Goal: Task Accomplishment & Management: Complete application form

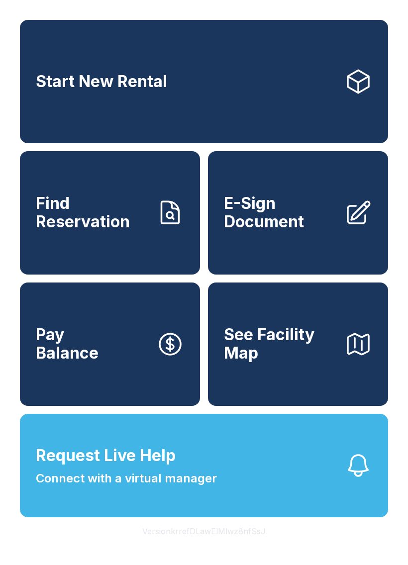
click at [184, 487] on span "Connect with a virtual manager" at bounding box center [126, 479] width 181 height 18
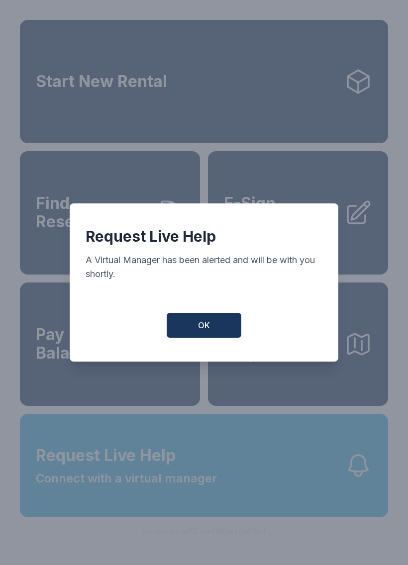
click at [202, 338] on button "OK" at bounding box center [204, 325] width 75 height 25
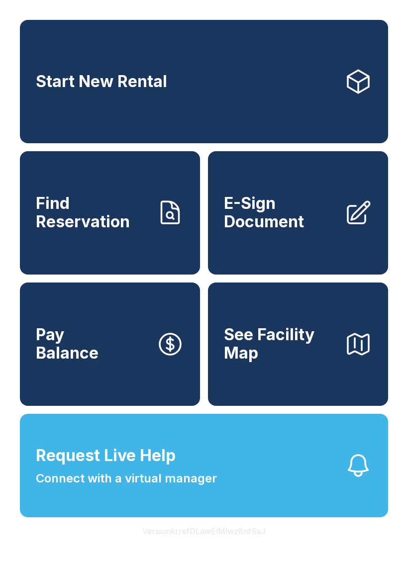
click at [210, 487] on span "Connect with a virtual manager" at bounding box center [126, 479] width 181 height 18
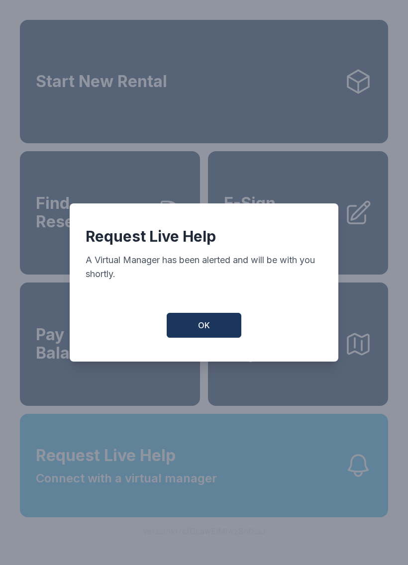
click at [203, 327] on span "OK" at bounding box center [204, 325] width 12 height 12
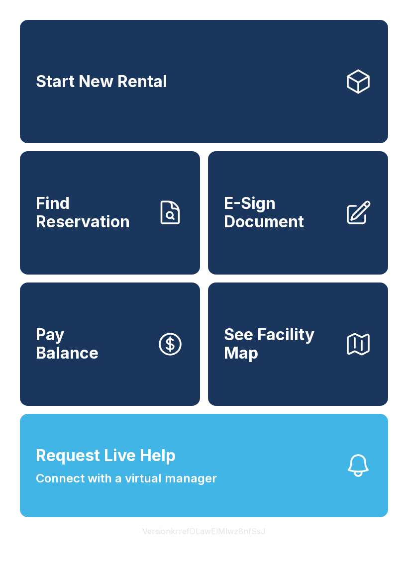
click at [286, 79] on link "Start New Rental" at bounding box center [204, 81] width 368 height 123
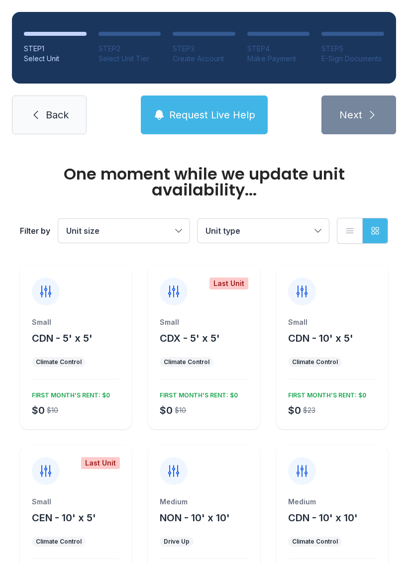
click at [225, 111] on span "Request Live Help" at bounding box center [212, 115] width 86 height 14
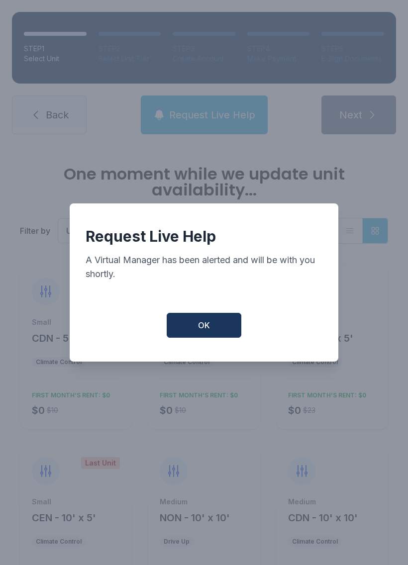
click at [202, 327] on span "OK" at bounding box center [204, 325] width 12 height 12
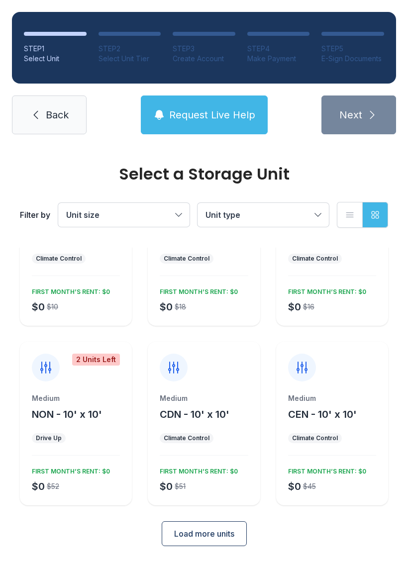
scroll to position [87, 0]
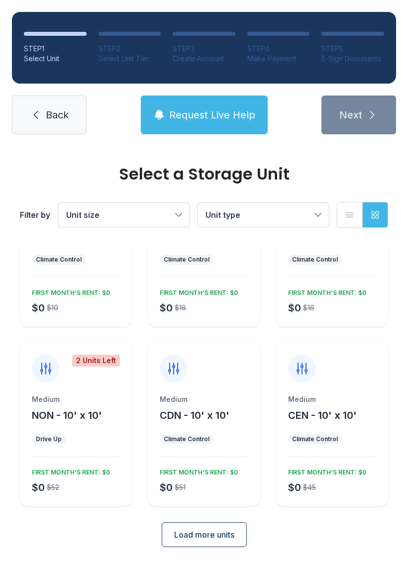
click at [246, 113] on span "Request Live Help" at bounding box center [212, 115] width 86 height 14
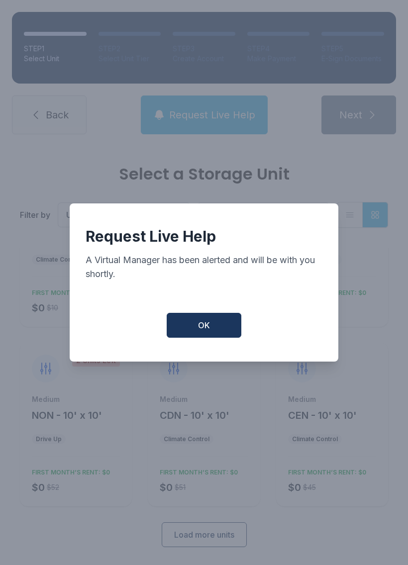
click at [214, 312] on div "Request Live Help A Virtual Manager has been alerted and will be with you short…" at bounding box center [204, 282] width 269 height 158
click at [230, 327] on button "OK" at bounding box center [204, 325] width 75 height 25
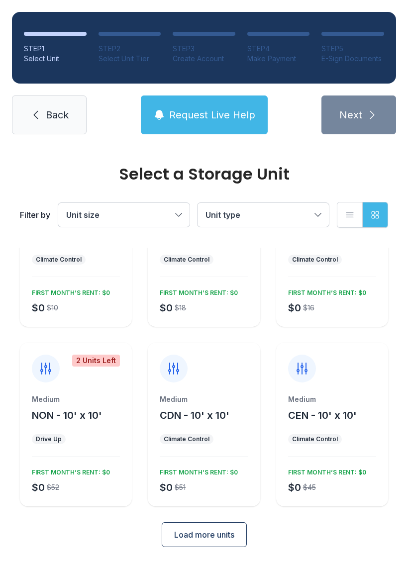
click at [51, 112] on span "Back" at bounding box center [57, 115] width 23 height 14
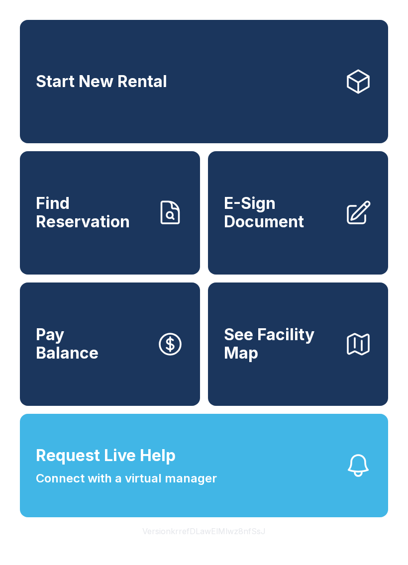
click at [118, 336] on button "Pay Balance" at bounding box center [110, 344] width 180 height 123
click at [293, 228] on span "E-Sign Document" at bounding box center [280, 212] width 112 height 36
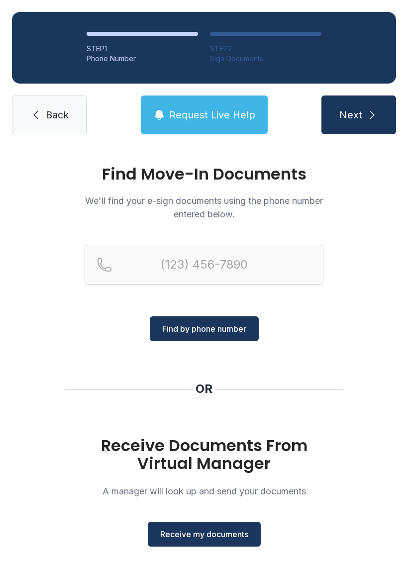
click at [382, 334] on div "Find Move-In Documents We'll find your e-sign documents using the phone number …" at bounding box center [204, 366] width 408 height 440
click at [382, 333] on div "Find Move-In Documents We'll find your e-sign documents using the phone number …" at bounding box center [204, 366] width 408 height 440
click at [355, 339] on div "Find Move-In Documents We'll find your e-sign documents using the phone number …" at bounding box center [204, 366] width 408 height 440
click at [272, 259] on input "Reservation phone number" at bounding box center [204, 265] width 239 height 40
type input "("
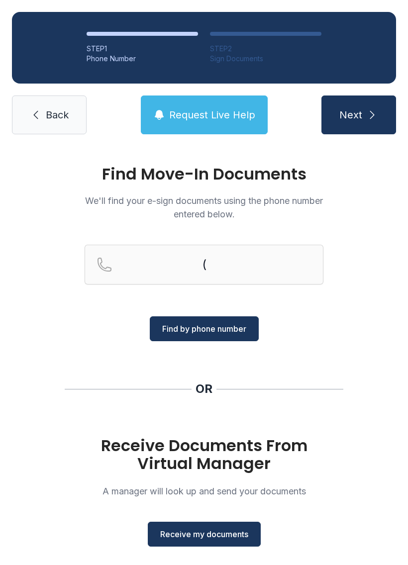
click at [367, 325] on div "Find Move-In Documents We'll find your e-sign documents using the phone number …" at bounding box center [204, 366] width 408 height 440
click at [392, 317] on div "Find Move-In Documents We'll find your e-sign documents using the phone number …" at bounding box center [204, 366] width 408 height 440
click at [380, 111] on button "Next" at bounding box center [358, 115] width 75 height 39
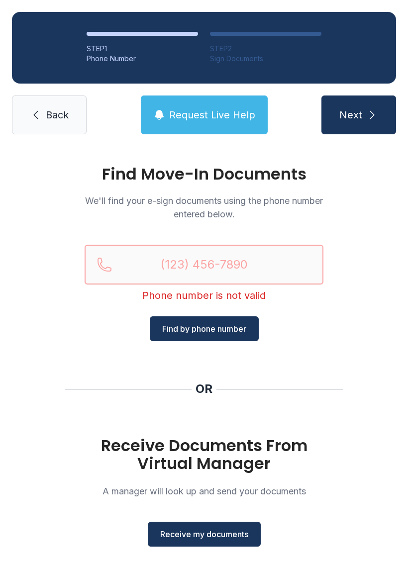
type input "("
click at [243, 125] on button "Request Live Help" at bounding box center [204, 115] width 127 height 39
